Goal: Task Accomplishment & Management: Use online tool/utility

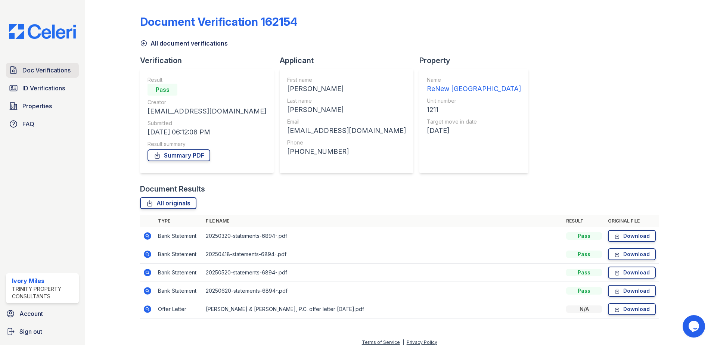
click at [36, 71] on span "Doc Verifications" at bounding box center [46, 70] width 48 height 9
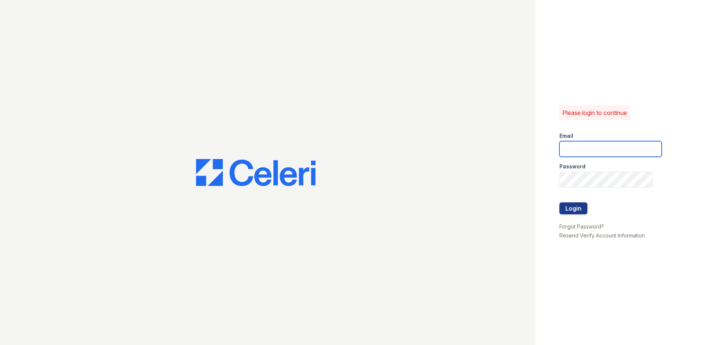
type input "imiles@trinity-pm.com"
click at [578, 209] on button "Login" at bounding box center [573, 208] width 28 height 12
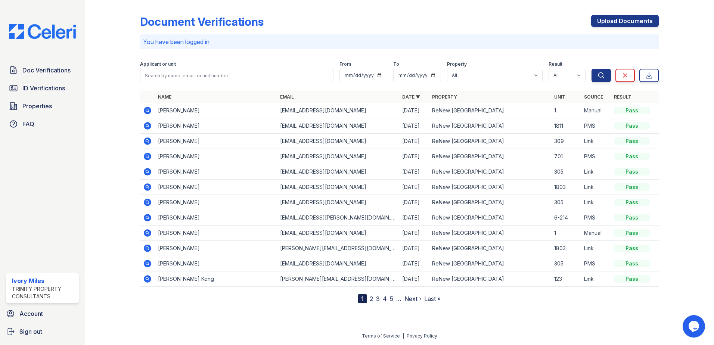
click at [149, 125] on icon at bounding box center [147, 125] width 9 height 9
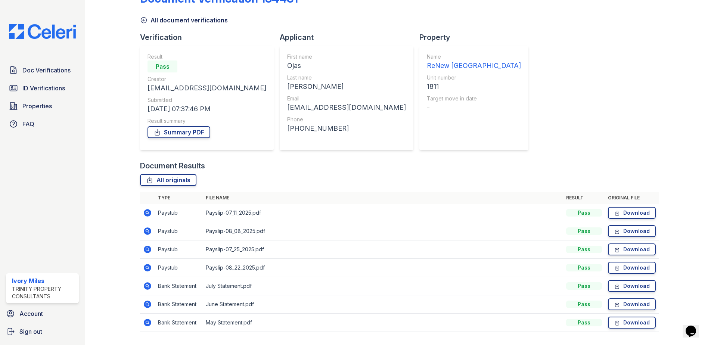
scroll to position [43, 0]
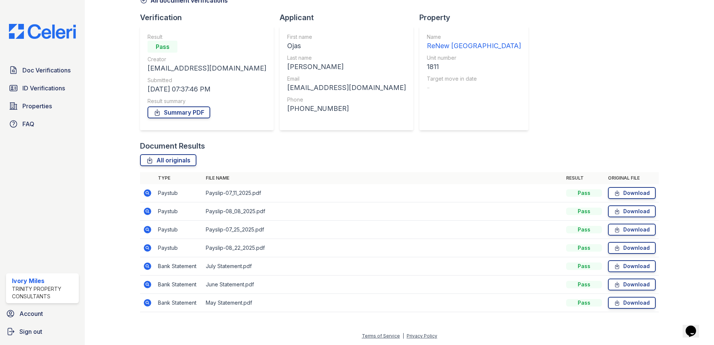
click at [148, 211] on icon at bounding box center [147, 211] width 7 height 7
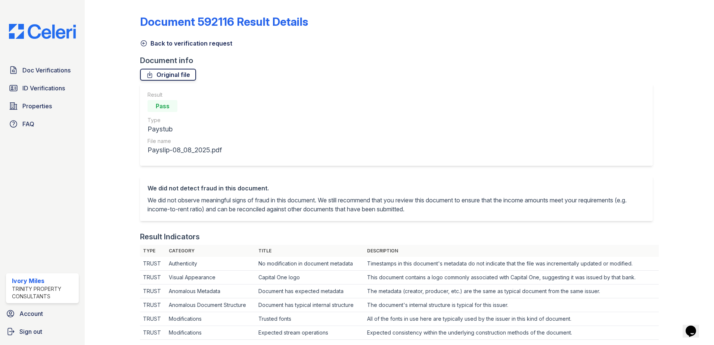
click at [179, 78] on link "Original file" at bounding box center [168, 75] width 56 height 12
click at [142, 41] on icon at bounding box center [144, 44] width 6 height 6
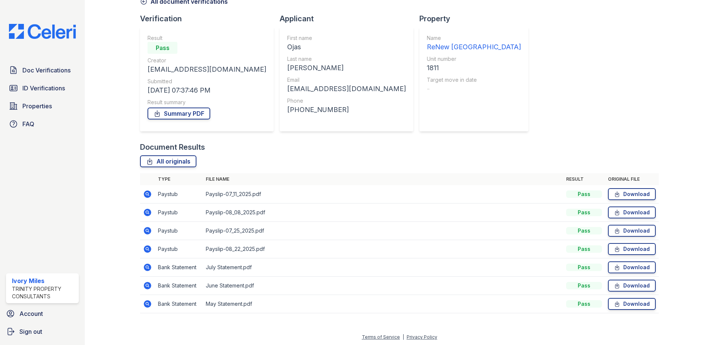
scroll to position [43, 0]
click at [626, 193] on link "Download" at bounding box center [632, 193] width 48 height 12
click at [629, 228] on link "Download" at bounding box center [632, 230] width 48 height 12
click at [202, 117] on link "Summary PDF" at bounding box center [178, 112] width 63 height 12
click at [145, 246] on icon at bounding box center [147, 247] width 7 height 7
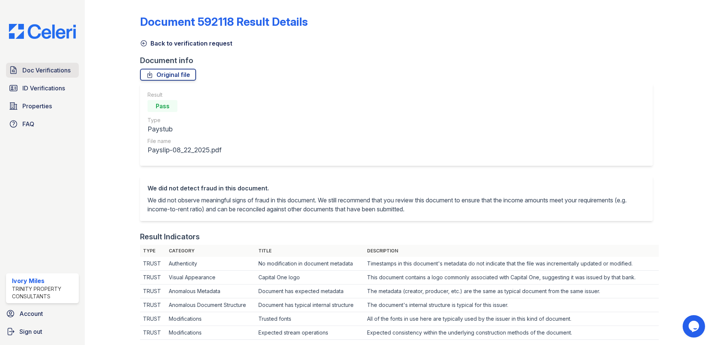
drag, startPoint x: 143, startPoint y: 42, endPoint x: 18, endPoint y: 78, distance: 129.7
click at [143, 42] on icon at bounding box center [143, 43] width 7 height 7
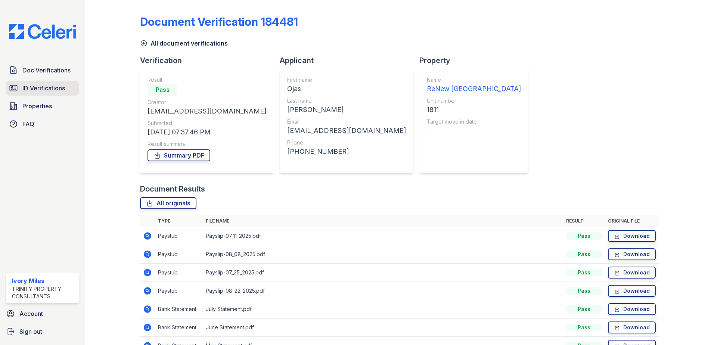
click at [60, 92] on span "ID Verifications" at bounding box center [43, 88] width 43 height 9
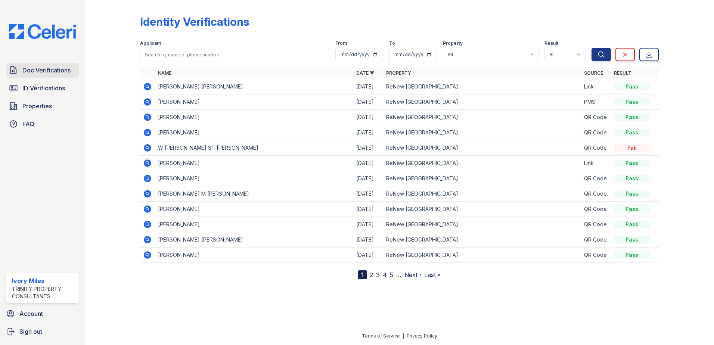
click at [47, 70] on span "Doc Verifications" at bounding box center [46, 70] width 48 height 9
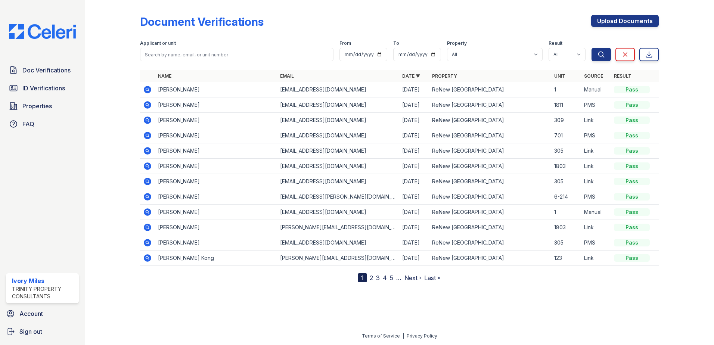
click at [380, 277] on nav "1 2 3 4 5 … Next › Last »" at bounding box center [399, 277] width 83 height 9
click at [379, 277] on link "3" at bounding box center [378, 277] width 4 height 7
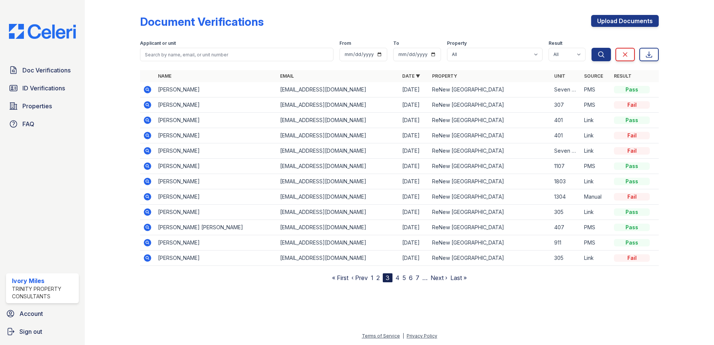
click at [378, 276] on link "2" at bounding box center [377, 277] width 3 height 7
